Goal: Information Seeking & Learning: Understand process/instructions

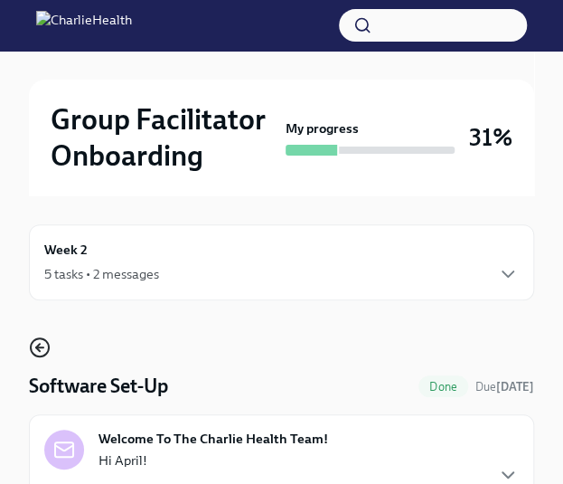
click at [39, 350] on icon "button" at bounding box center [38, 347] width 4 height 7
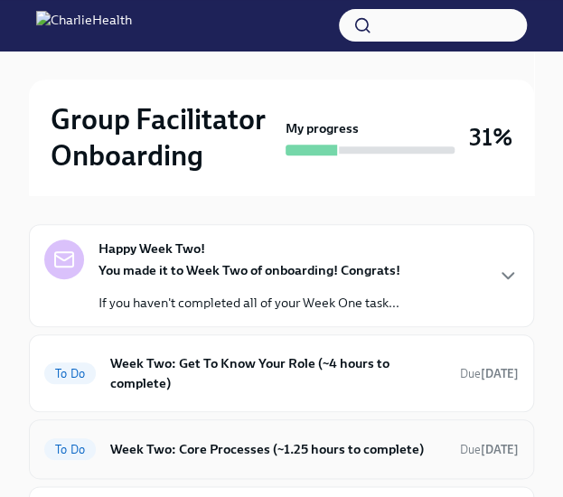
scroll to position [167, 0]
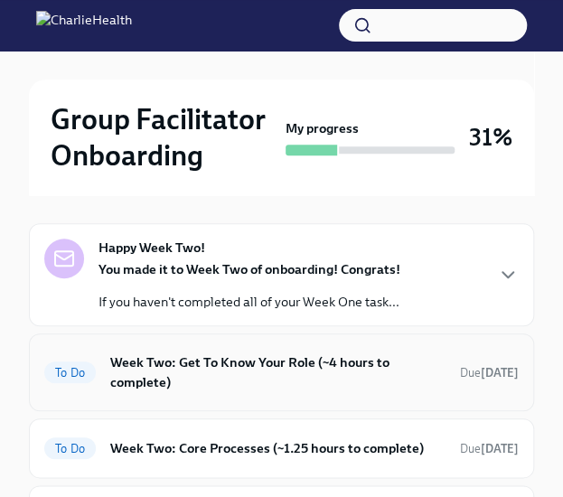
click at [250, 368] on h6 "Week Two: Get To Know Your Role (~4 hours to complete)" at bounding box center [277, 373] width 335 height 40
click at [231, 385] on h6 "Week Two: Get To Know Your Role (~4 hours to complete)" at bounding box center [277, 373] width 335 height 40
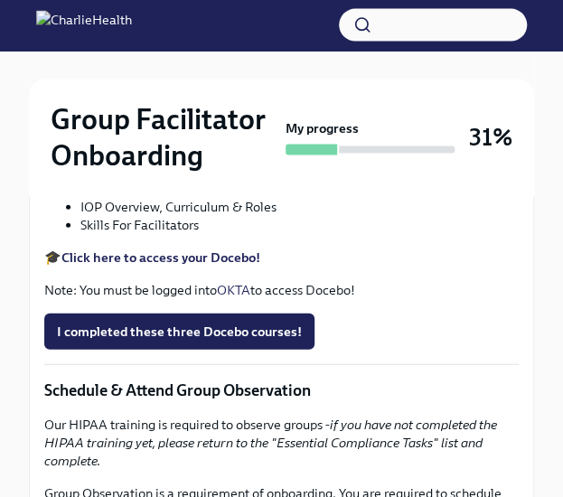
scroll to position [895, 0]
